Goal: Find specific page/section: Find specific page/section

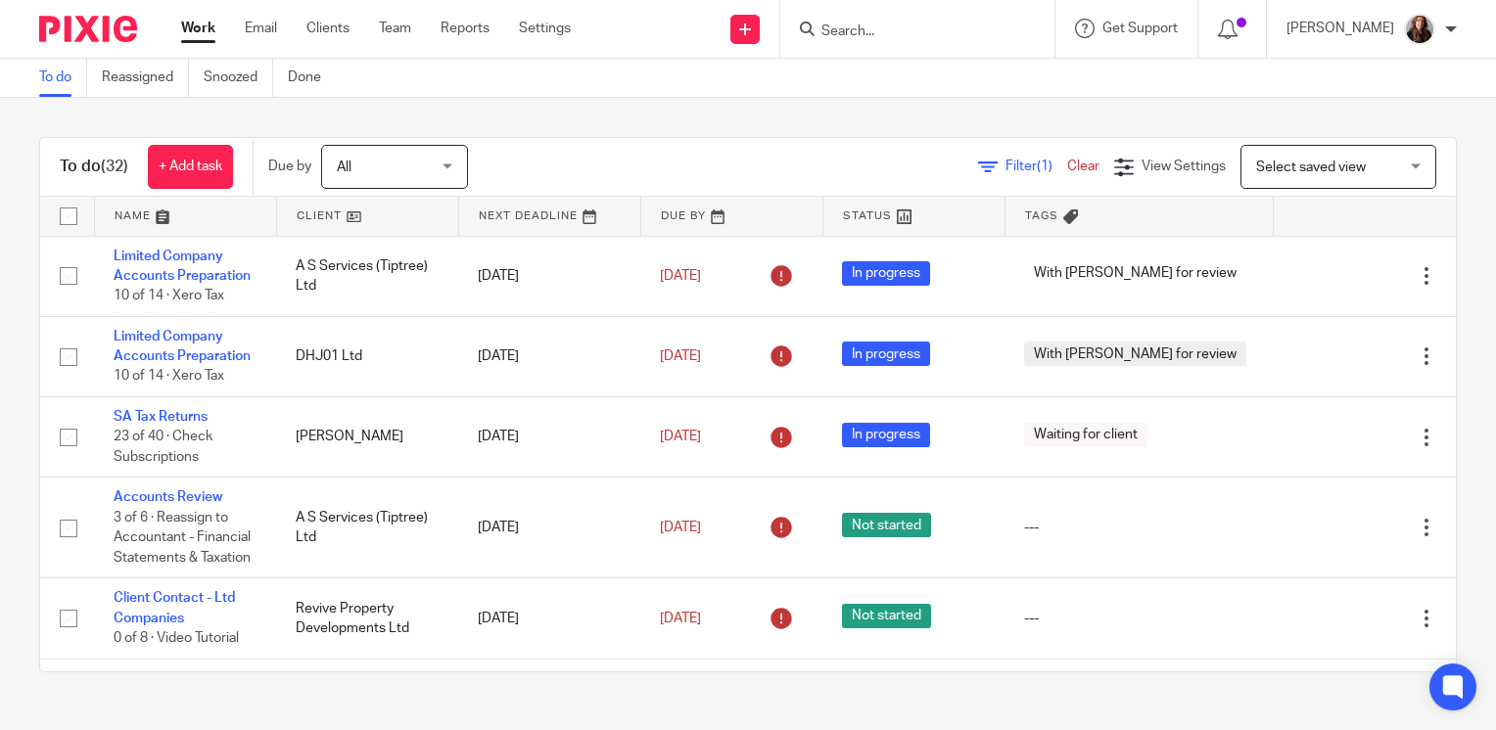
click at [865, 29] on input "Search" at bounding box center [908, 32] width 176 height 18
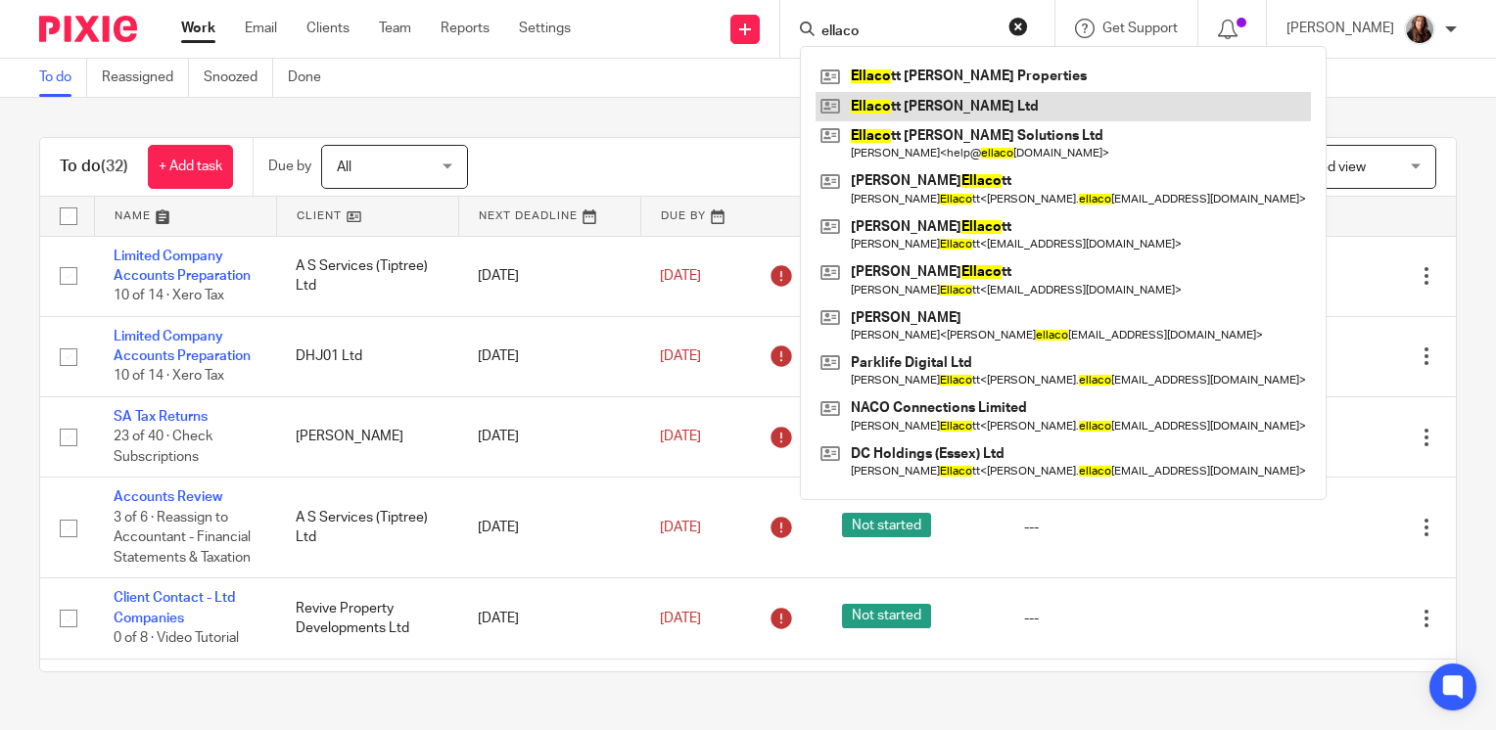
type input "ellaco"
click at [966, 100] on link at bounding box center [1063, 106] width 495 height 29
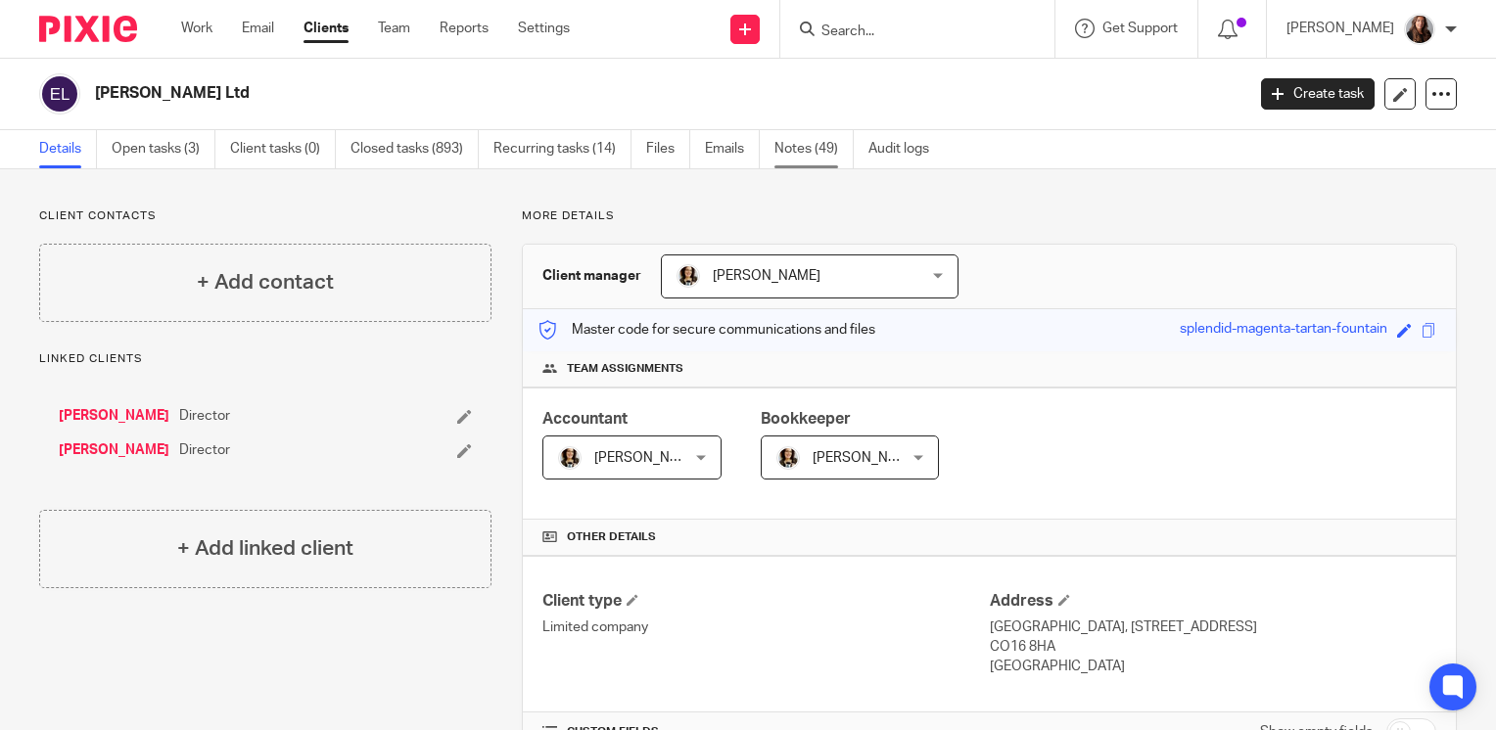
click at [820, 137] on link "Notes (49)" at bounding box center [813, 149] width 79 height 38
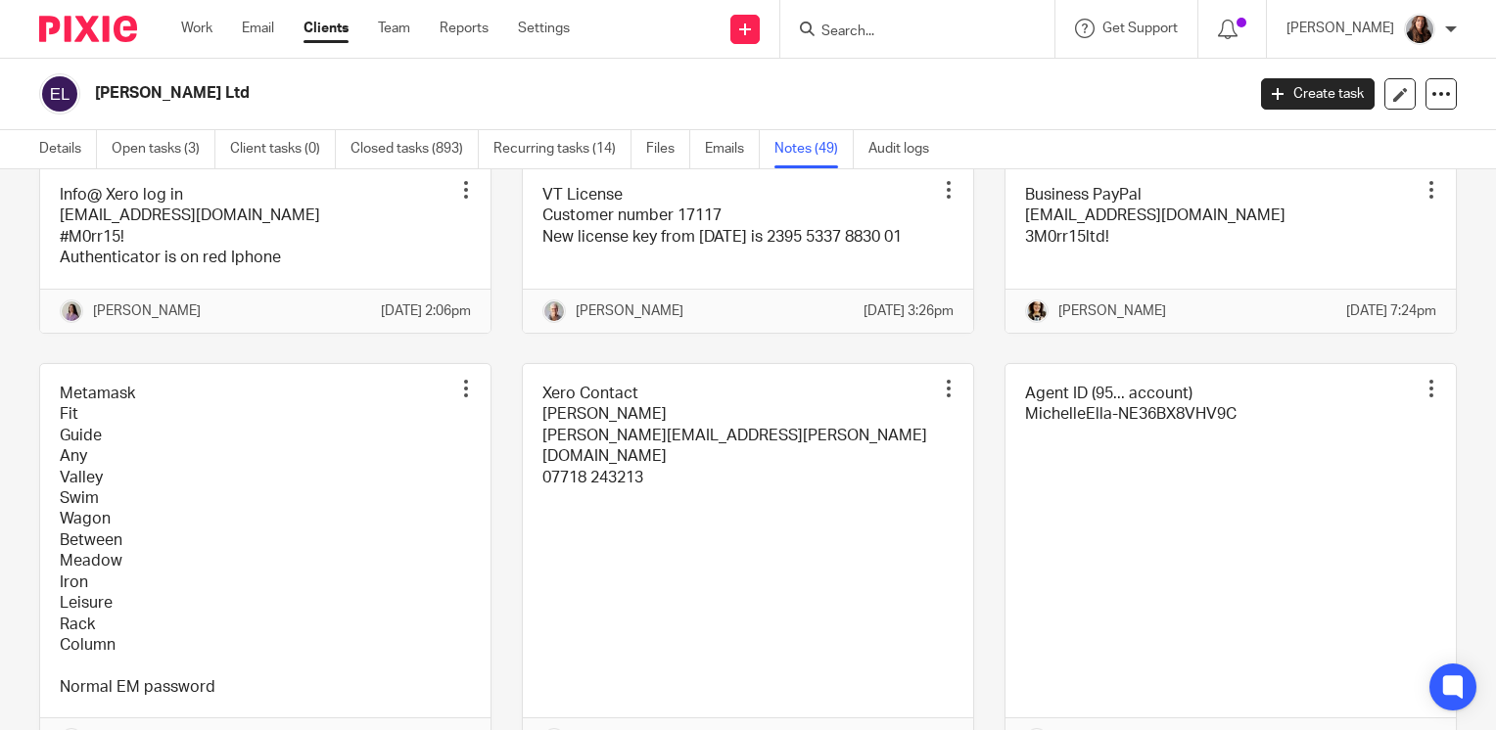
scroll to position [3424, 0]
click at [291, 133] on link at bounding box center [265, 60] width 450 height 146
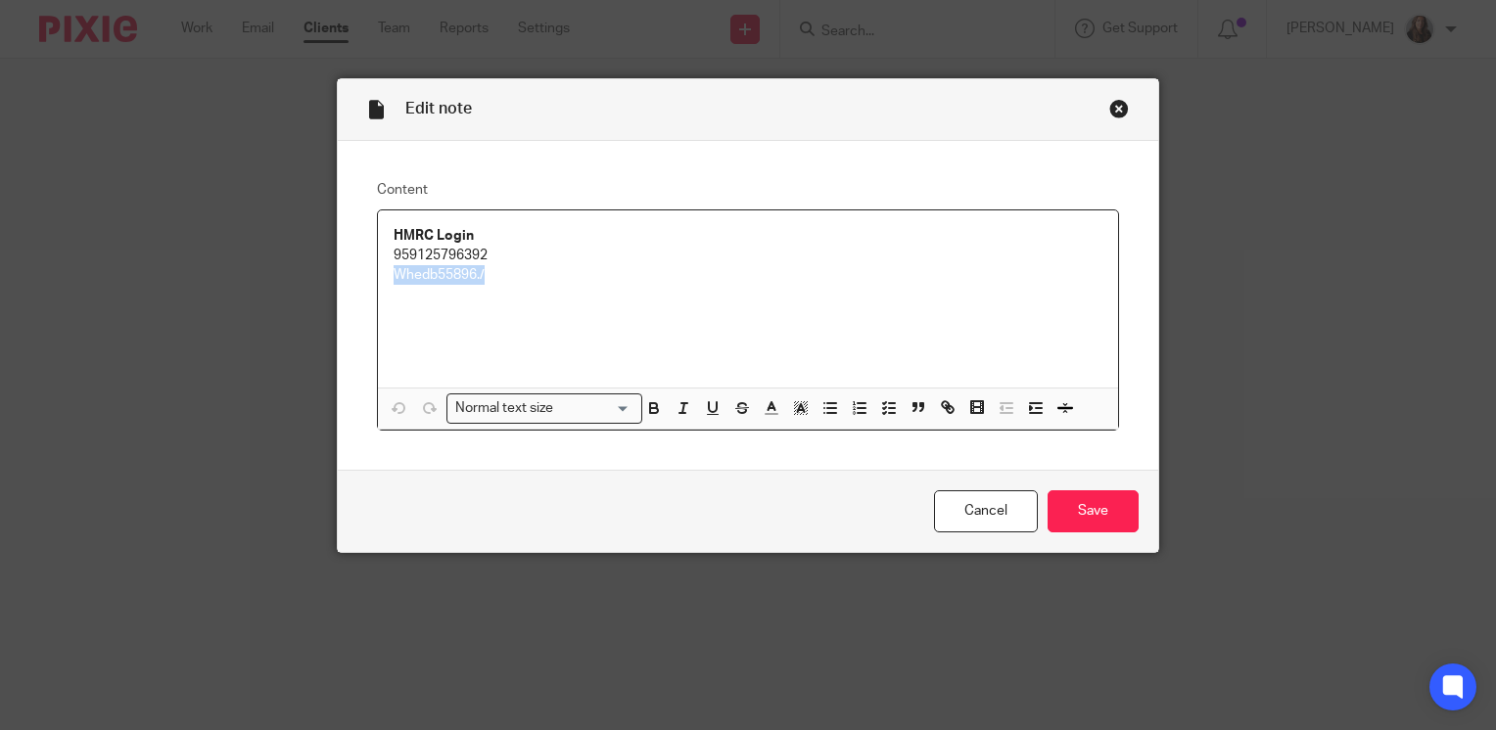
drag, startPoint x: 501, startPoint y: 276, endPoint x: 382, endPoint y: 280, distance: 119.5
click at [382, 280] on div "HMRC Login 959125796392 Whedb55896./" at bounding box center [748, 299] width 740 height 177
copy p "Whedb55896./"
click at [1114, 104] on div "Close this dialog window" at bounding box center [1119, 109] width 20 height 20
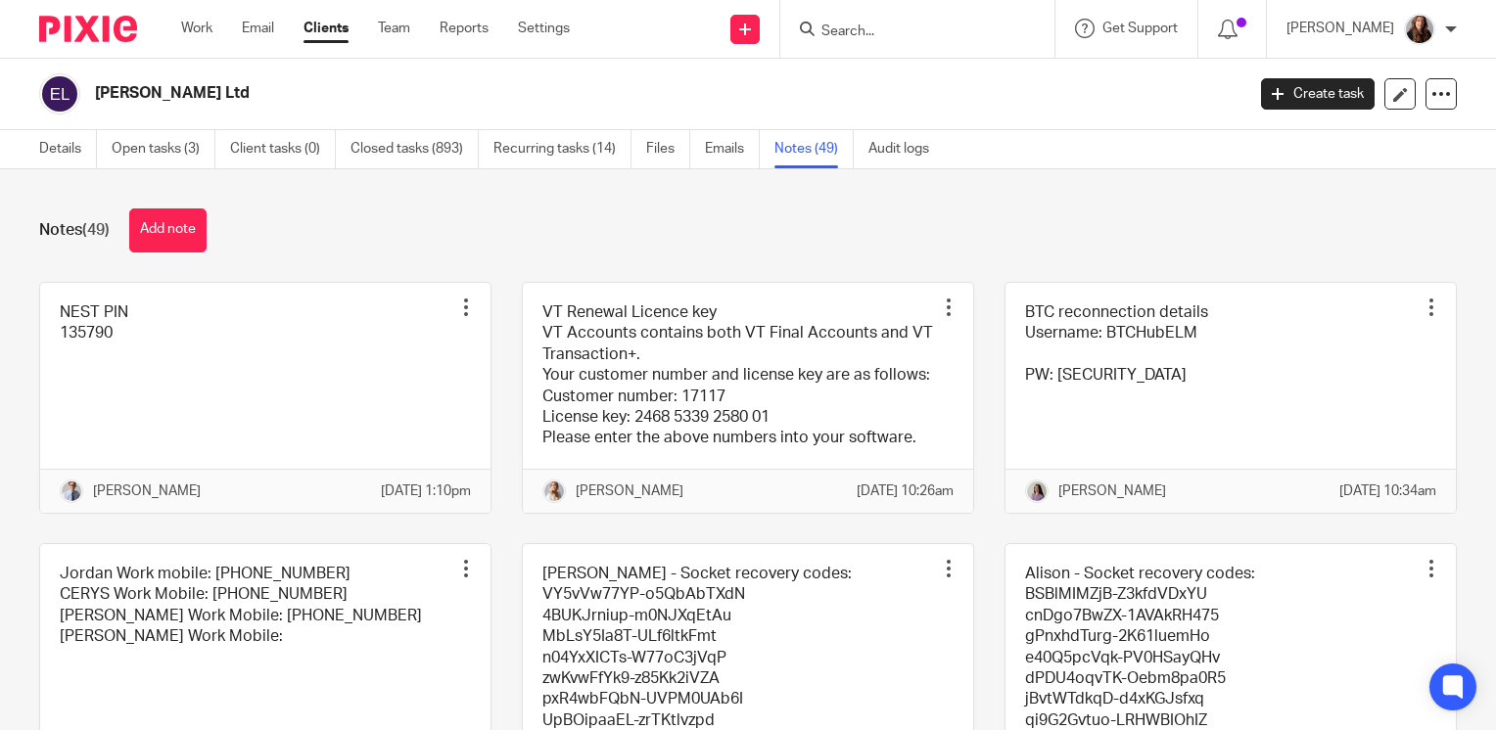
click at [922, 32] on input "Search" at bounding box center [908, 32] width 176 height 18
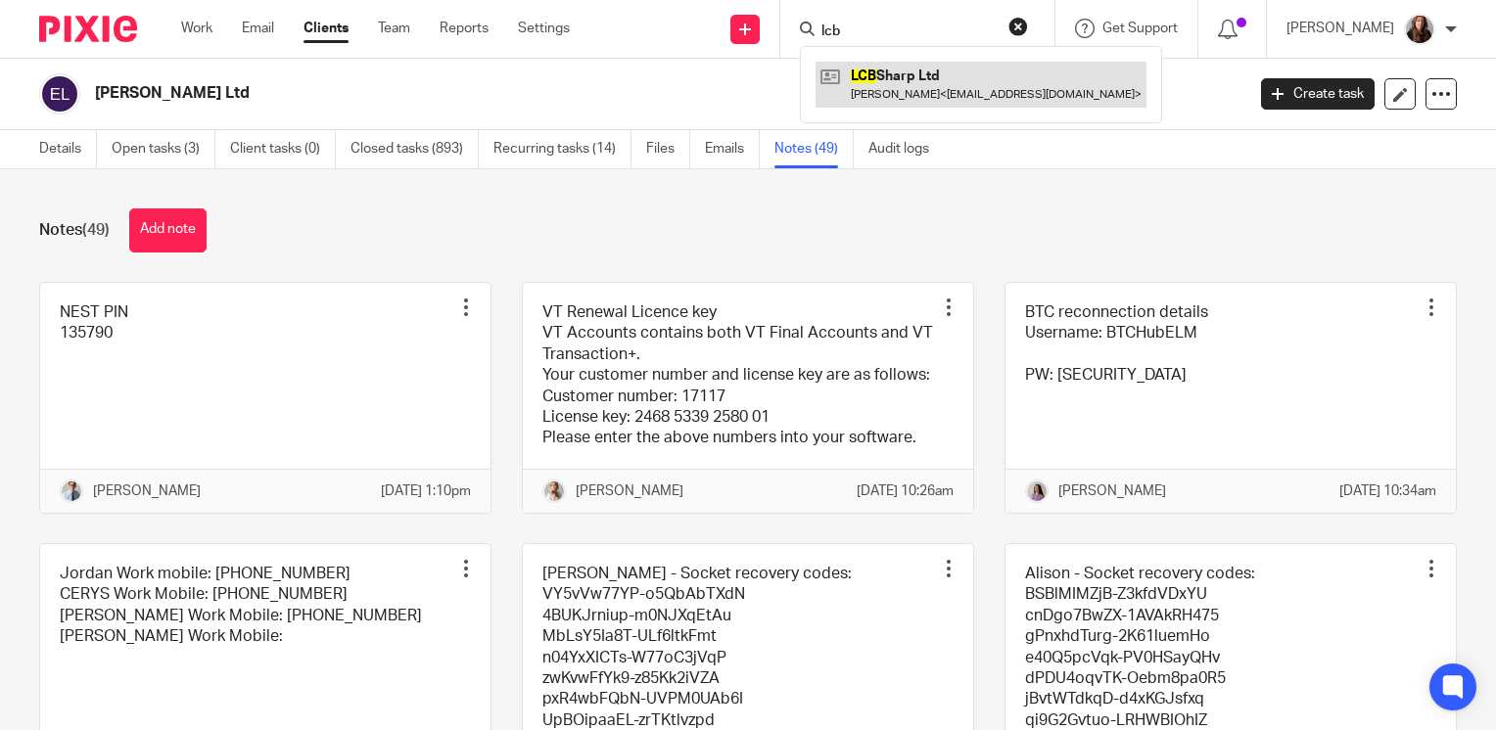
type input "lcb"
click at [922, 82] on link at bounding box center [981, 84] width 331 height 45
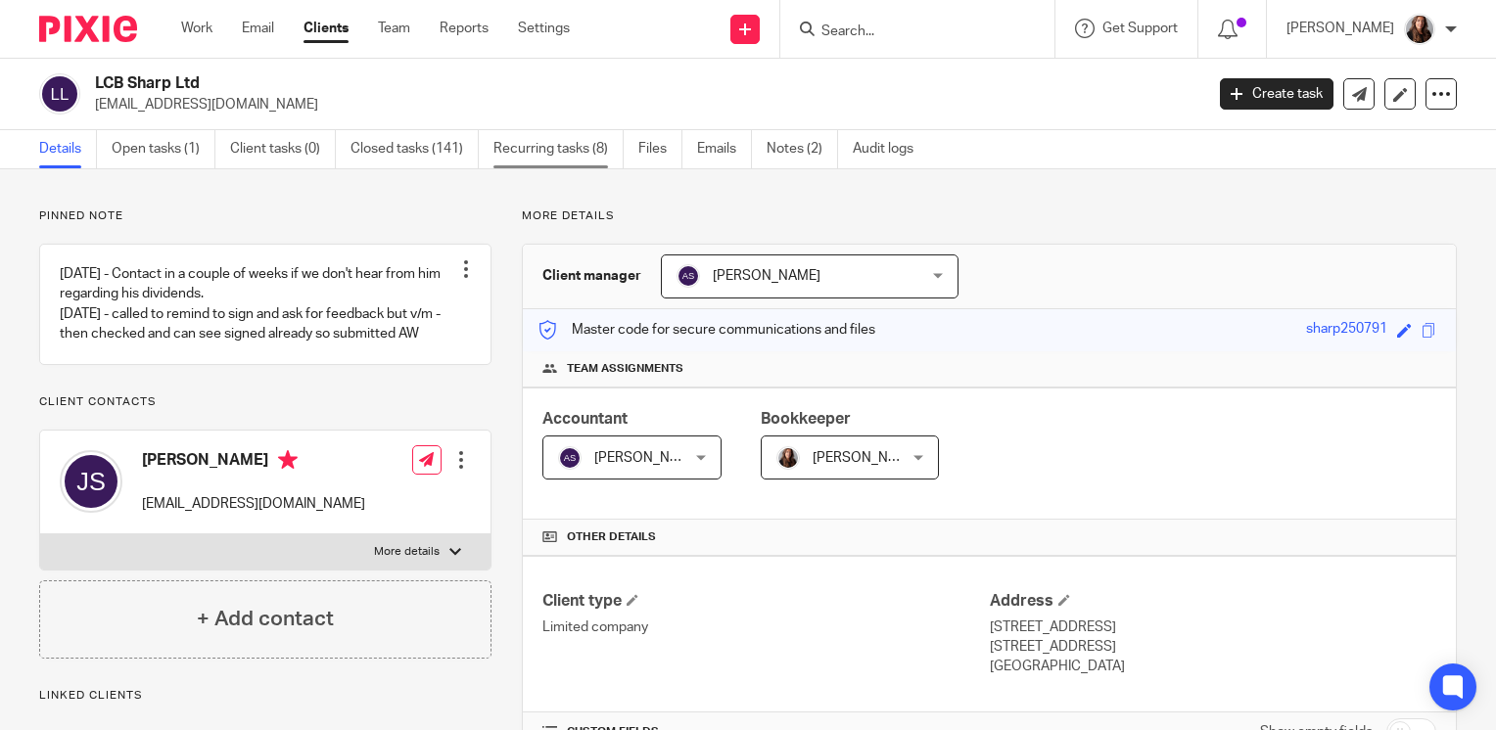
click at [513, 154] on link "Recurring tasks (8)" at bounding box center [558, 149] width 130 height 38
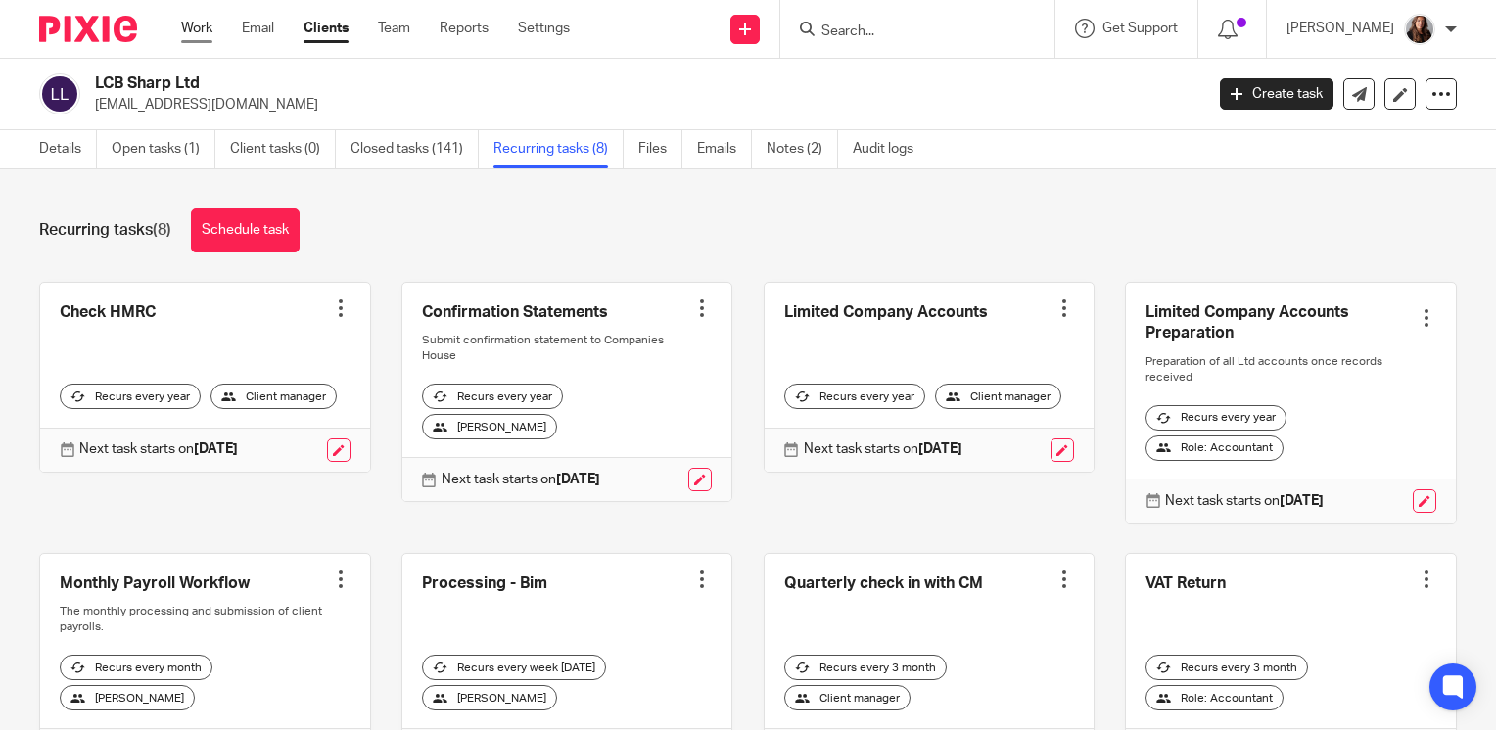
click at [198, 23] on link "Work" at bounding box center [196, 29] width 31 height 20
